Goal: Information Seeking & Learning: Learn about a topic

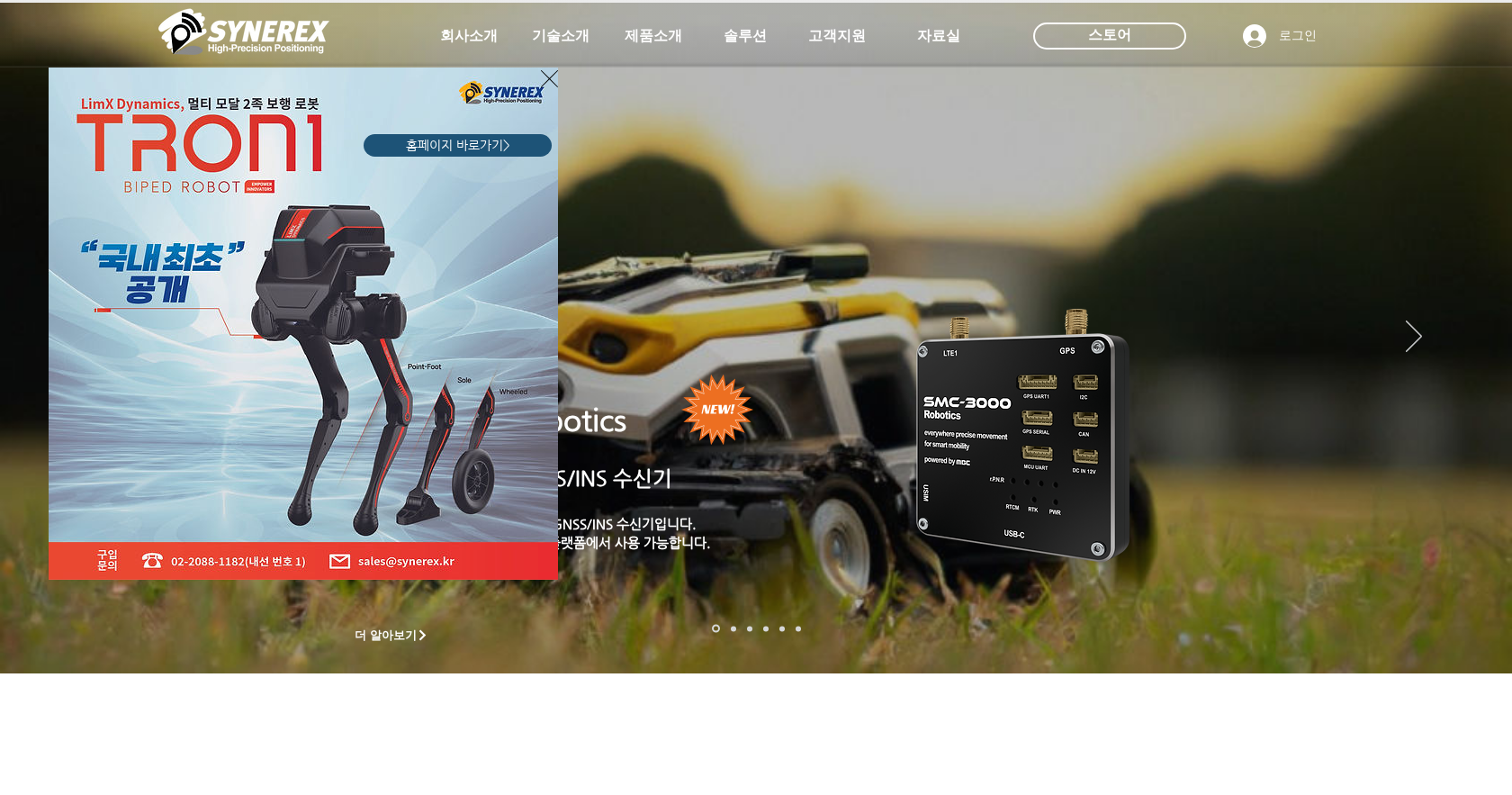
click at [546, 79] on icon "사이트로 돌아가기" at bounding box center [549, 78] width 17 height 23
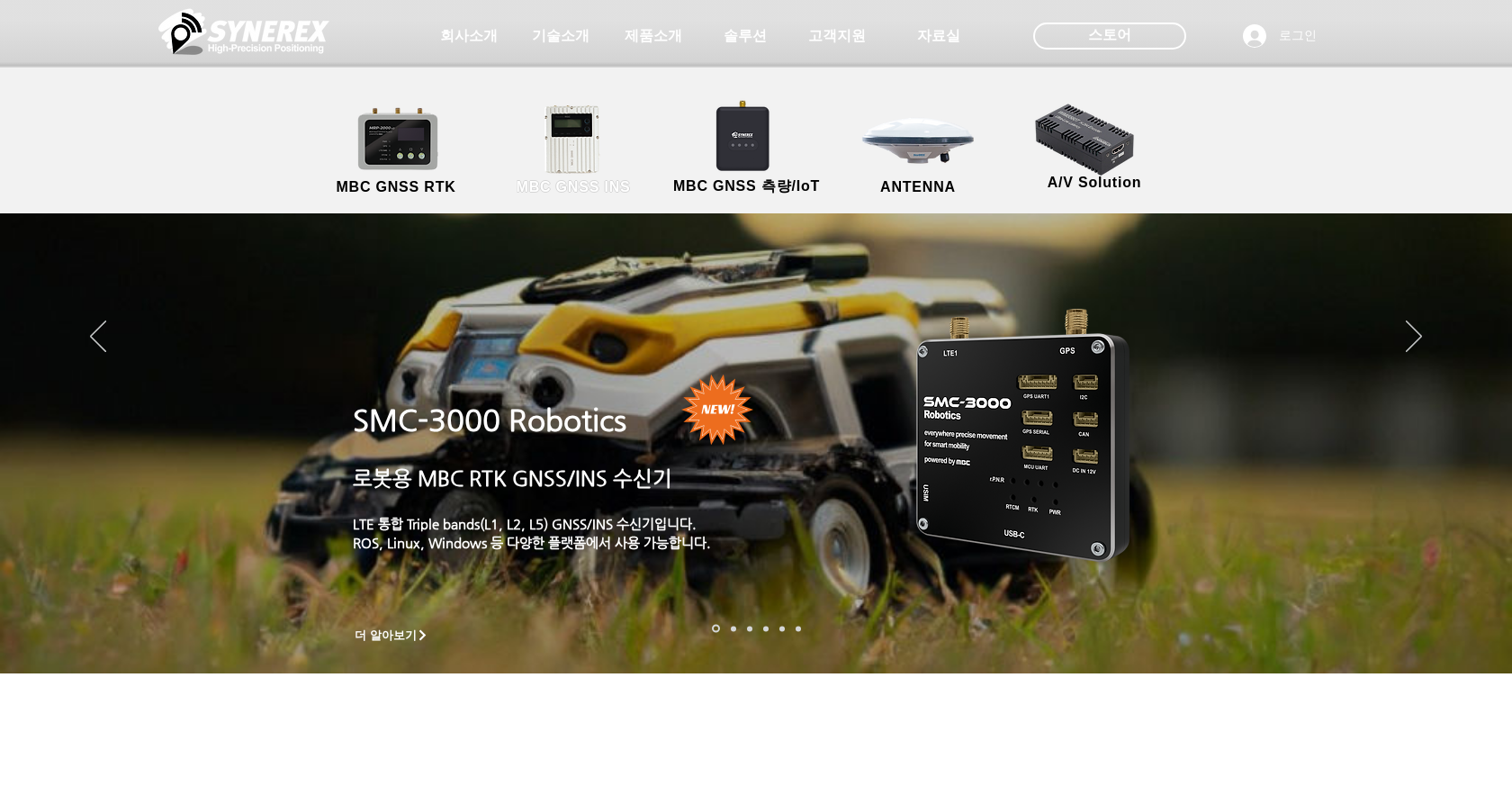
click at [574, 155] on link "MBC GNSS INS" at bounding box center [573, 151] width 162 height 95
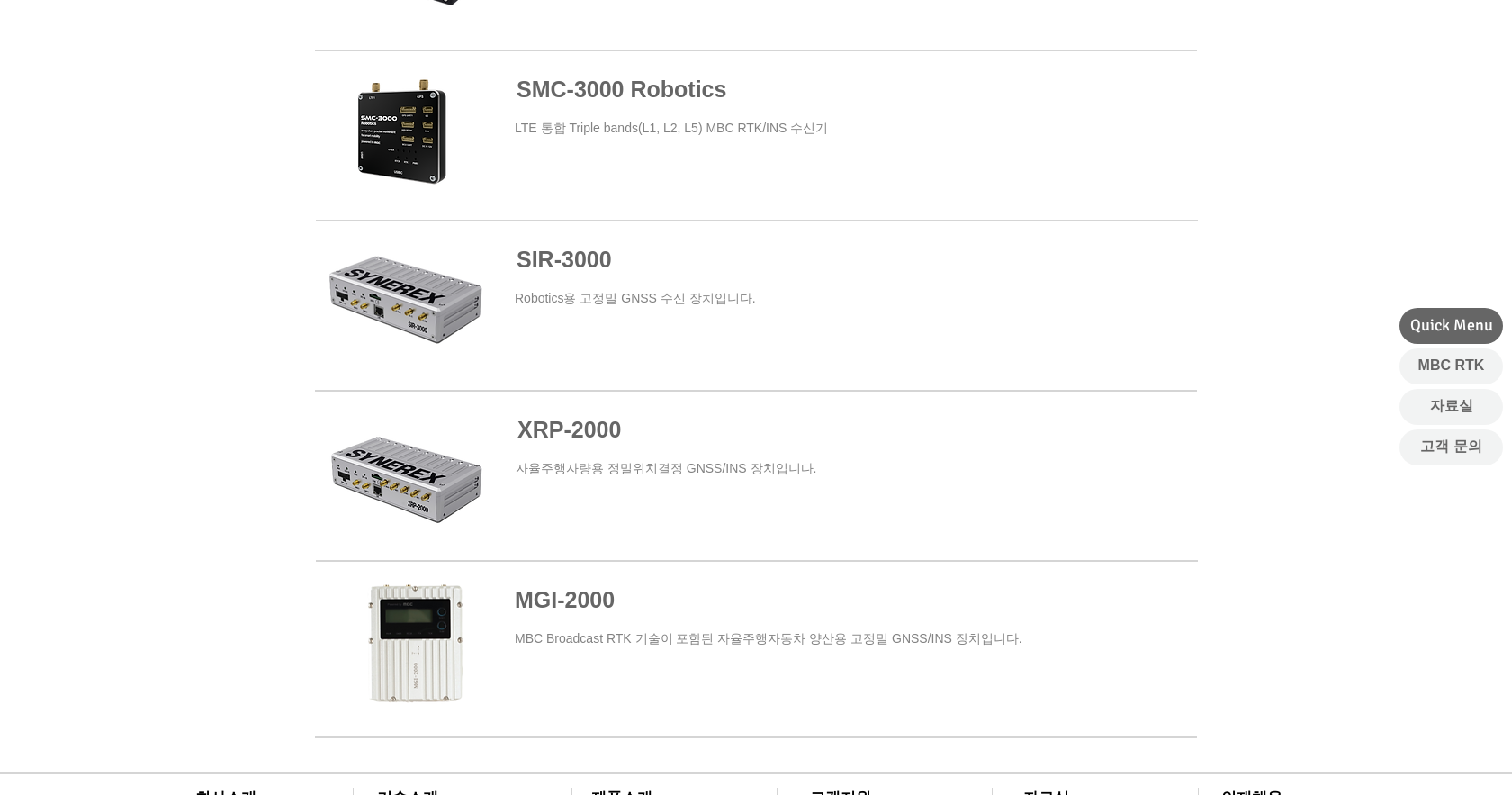
scroll to position [1085, 0]
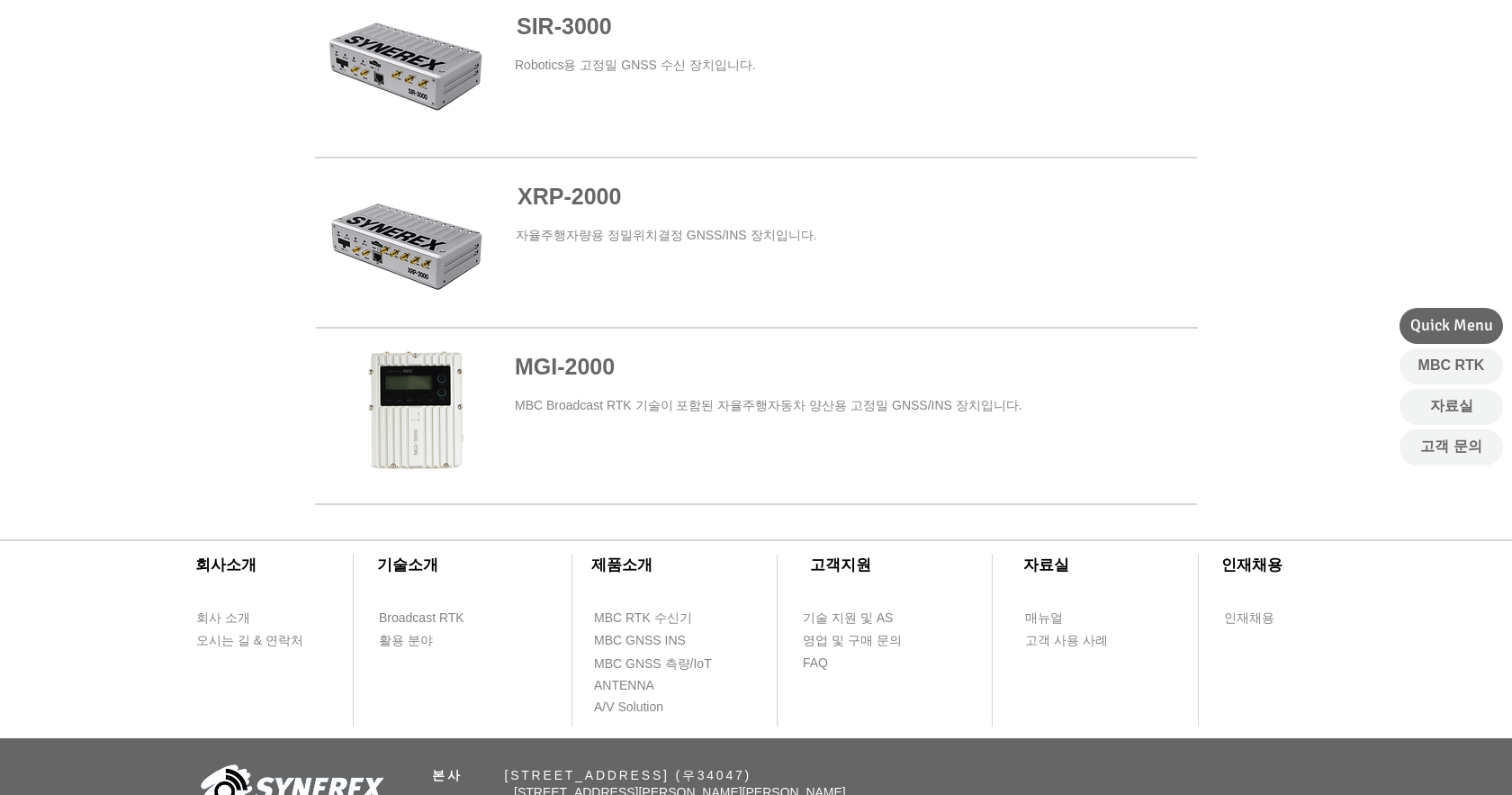
click at [563, 364] on span at bounding box center [756, 413] width 882 height 163
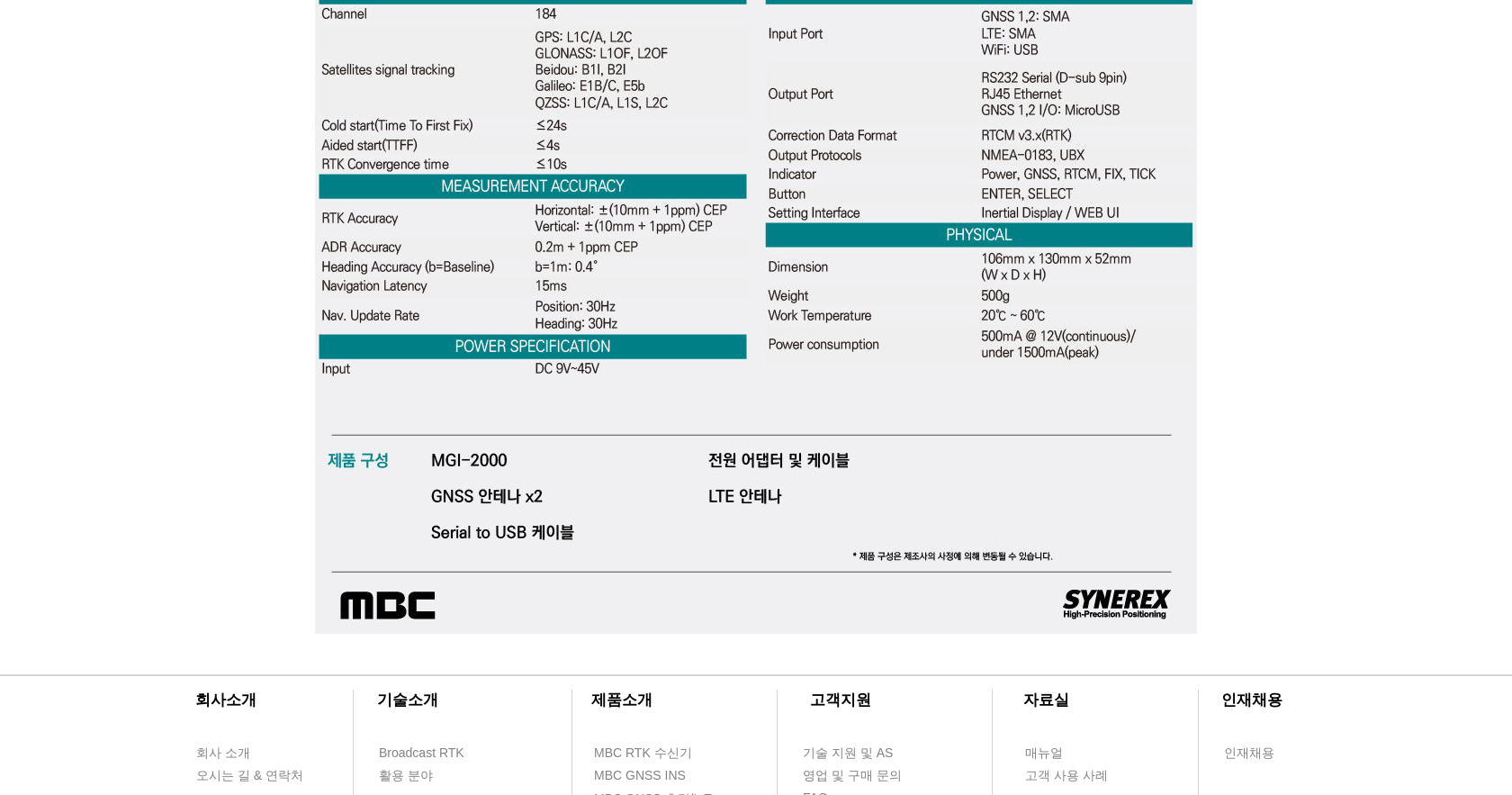
scroll to position [5651, 0]
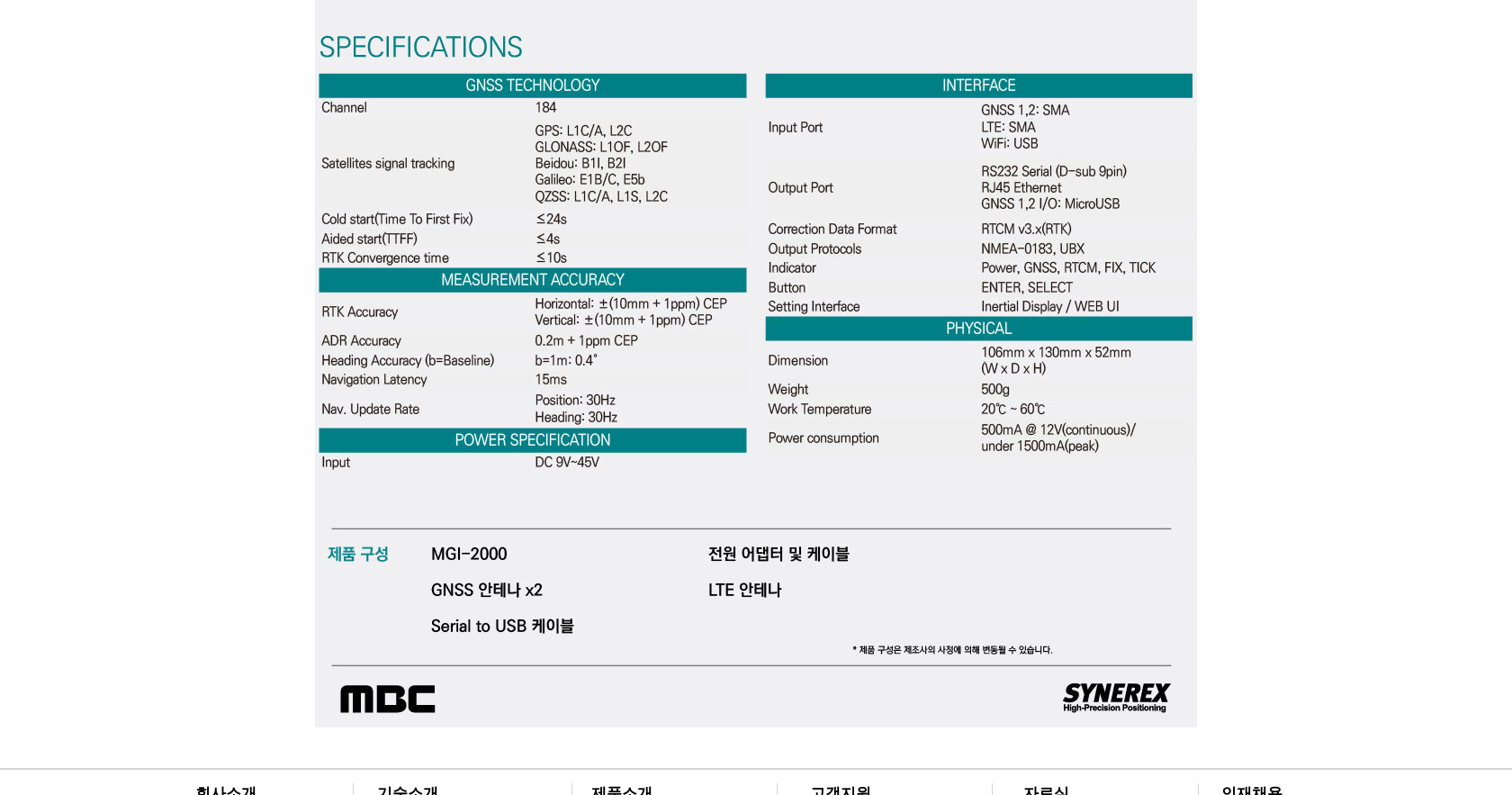
scroll to position [5502, 0]
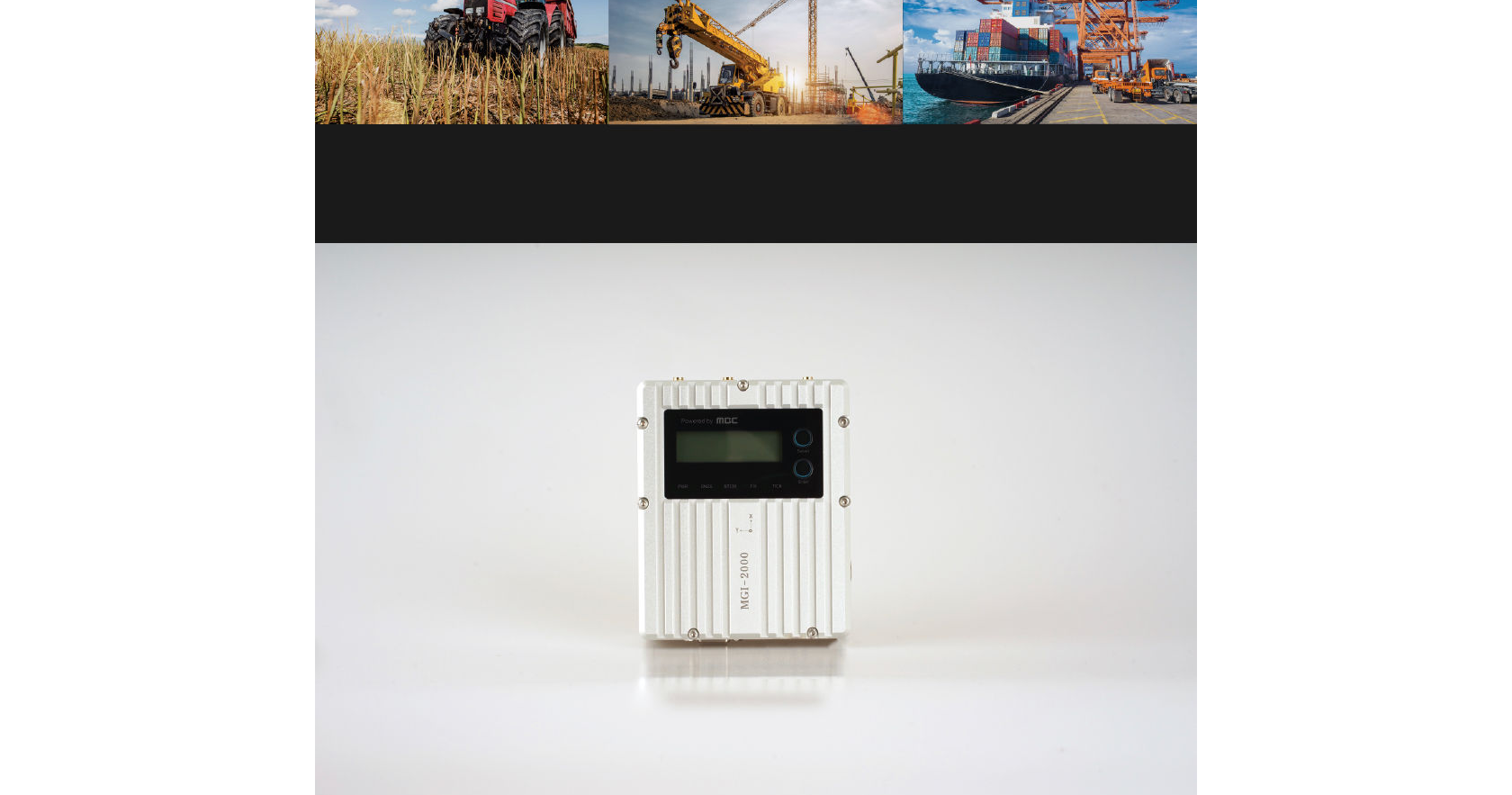
scroll to position [4339, 0]
